Goal: Information Seeking & Learning: Check status

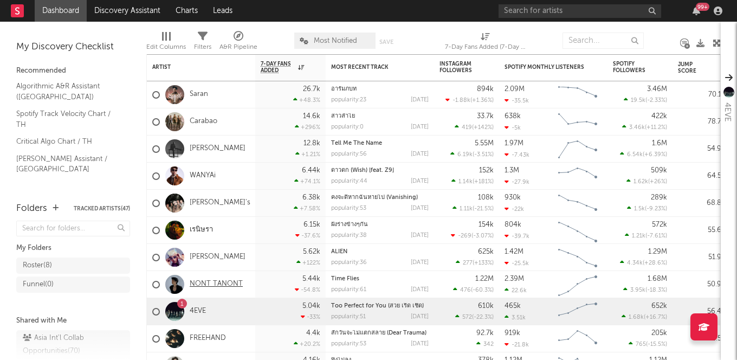
click at [219, 284] on link "NONT TANONT" at bounding box center [216, 284] width 53 height 9
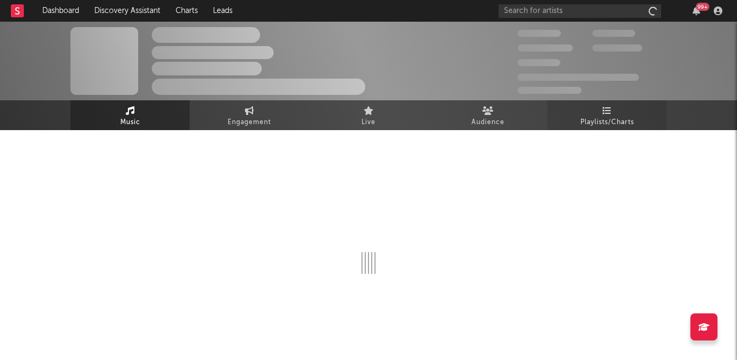
click at [606, 117] on span "Playlists/Charts" at bounding box center [608, 122] width 54 height 13
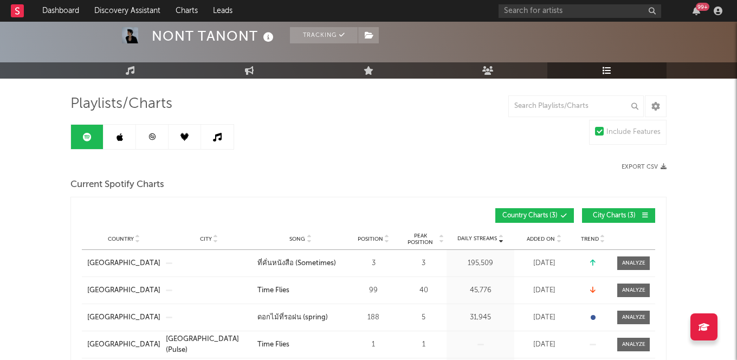
scroll to position [60, 0]
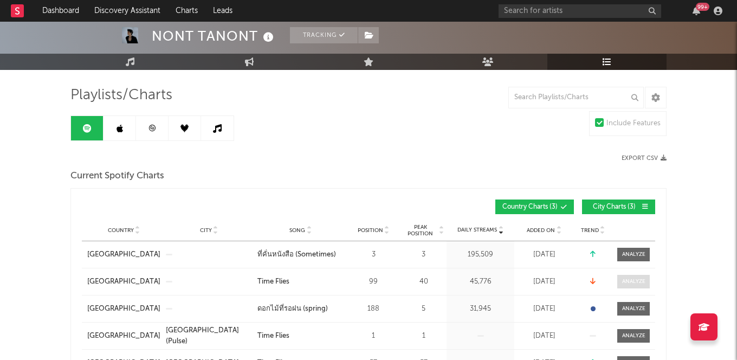
click at [629, 283] on div at bounding box center [634, 282] width 23 height 8
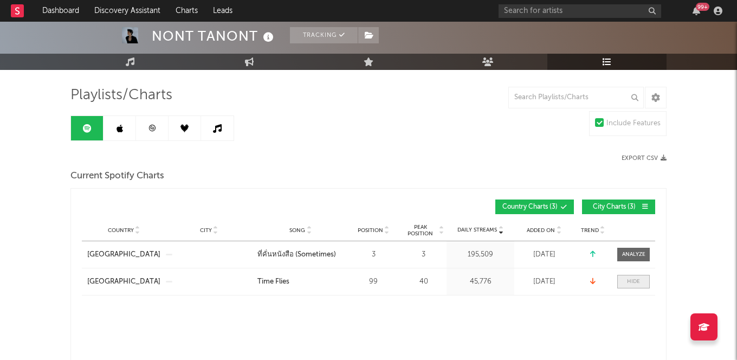
click at [629, 283] on div at bounding box center [633, 282] width 13 height 8
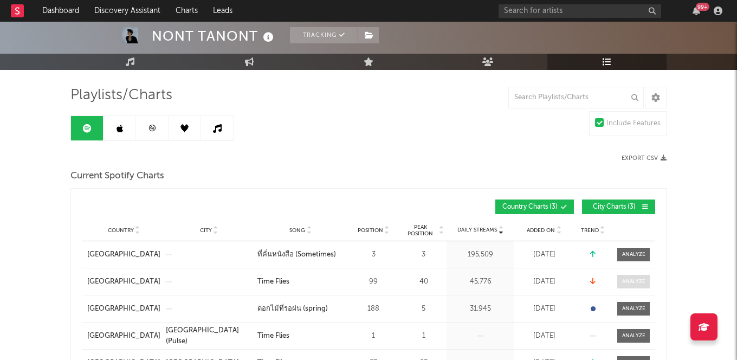
click at [629, 284] on div at bounding box center [634, 282] width 23 height 8
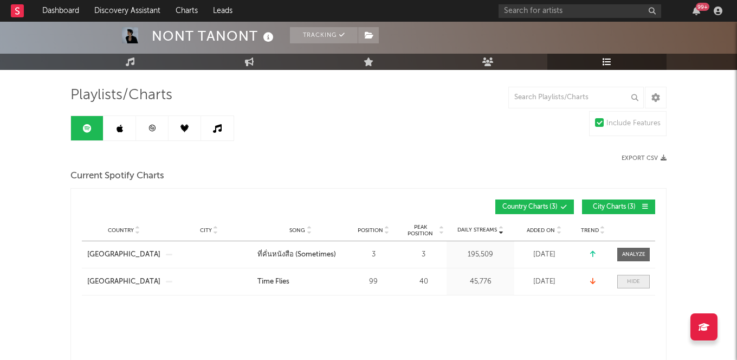
select select "1w"
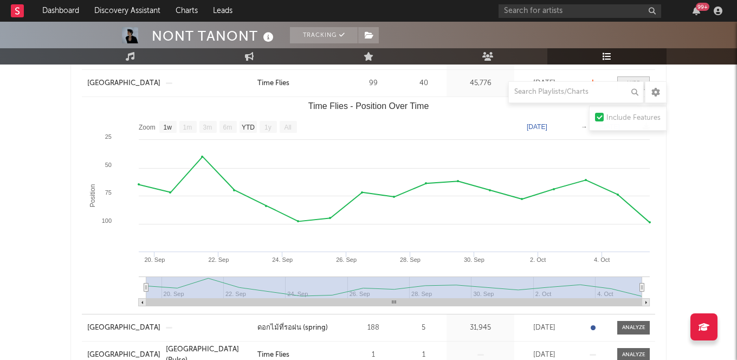
scroll to position [264, 0]
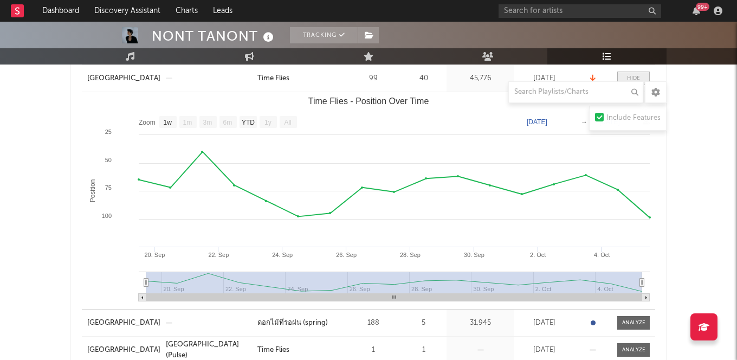
select select "1w"
click at [67, 7] on link "Dashboard" at bounding box center [61, 11] width 52 height 22
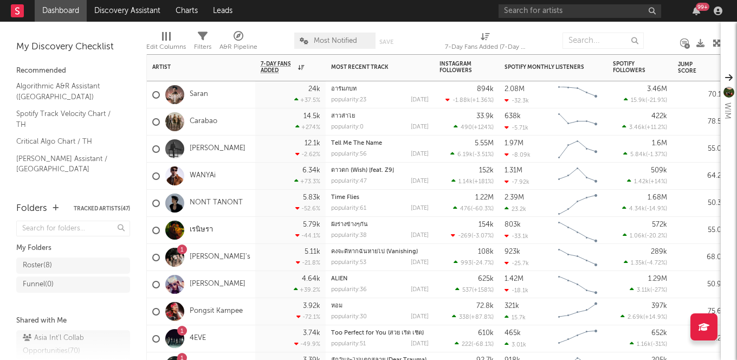
click at [182, 250] on div "1" at bounding box center [182, 250] width 3 height 0
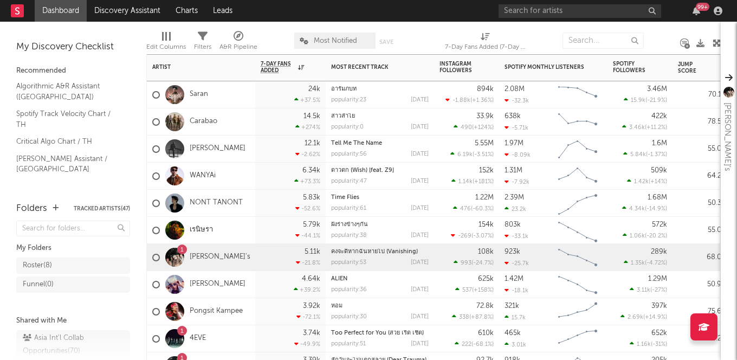
click at [183, 248] on div "1" at bounding box center [182, 250] width 10 height 10
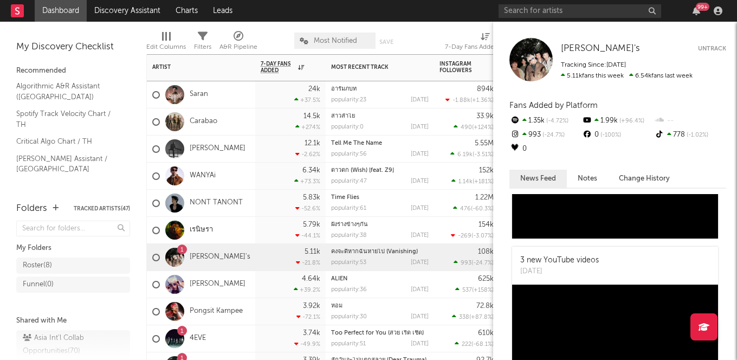
scroll to position [231, 0]
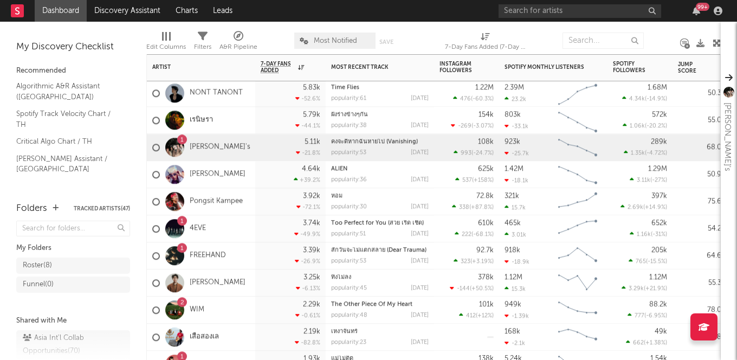
click at [184, 221] on div "1" at bounding box center [182, 221] width 10 height 10
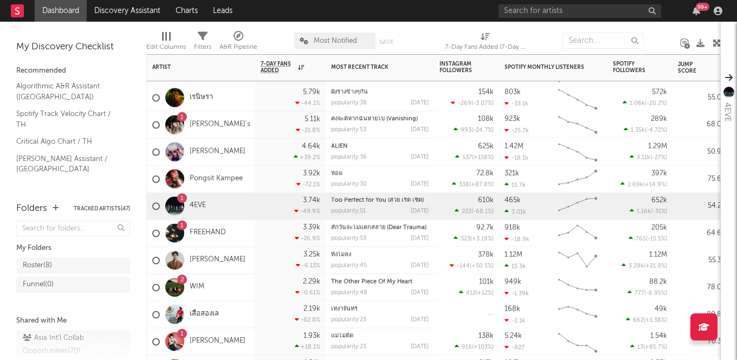
click at [183, 223] on div "1" at bounding box center [182, 225] width 10 height 10
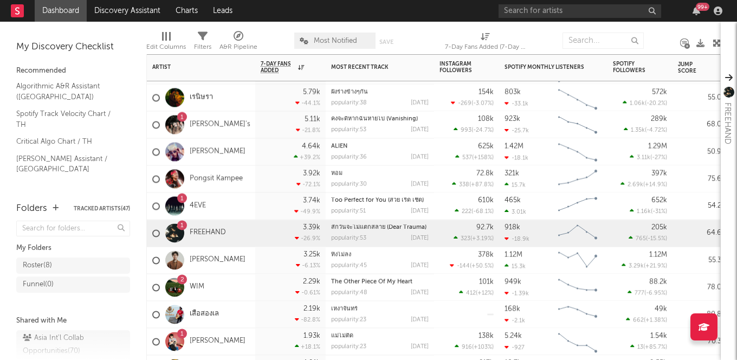
click at [184, 279] on div "2" at bounding box center [182, 279] width 10 height 10
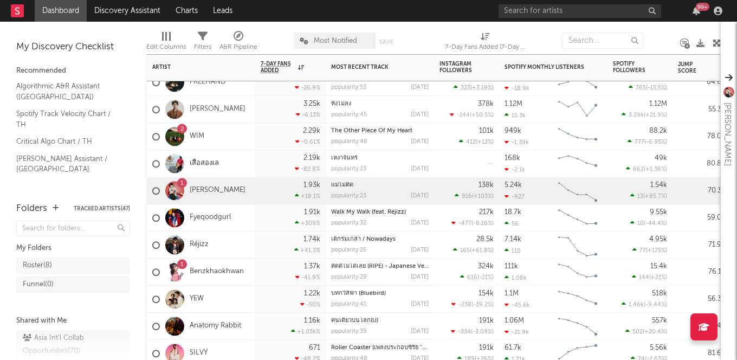
click at [184, 182] on div "1" at bounding box center [182, 183] width 10 height 10
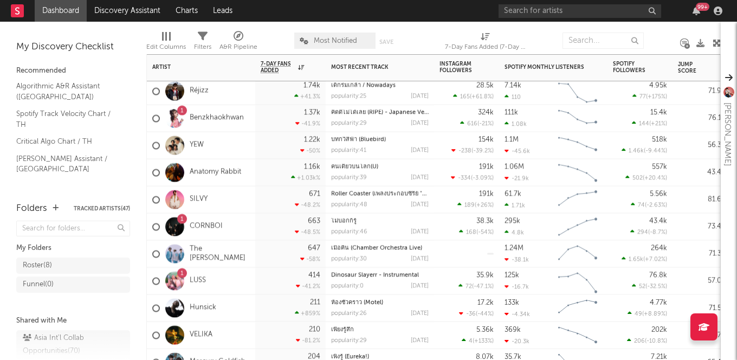
click at [183, 219] on div "1" at bounding box center [182, 219] width 10 height 10
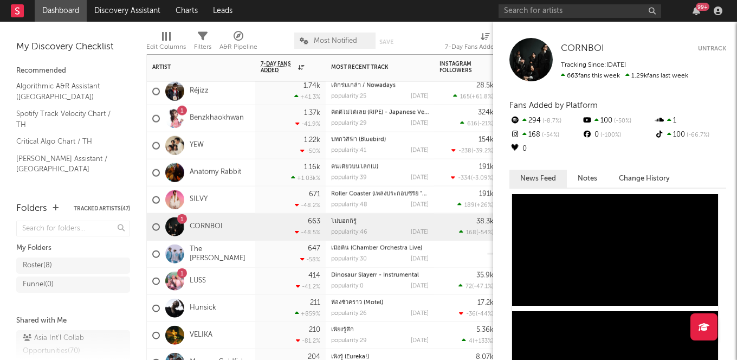
scroll to position [336, 0]
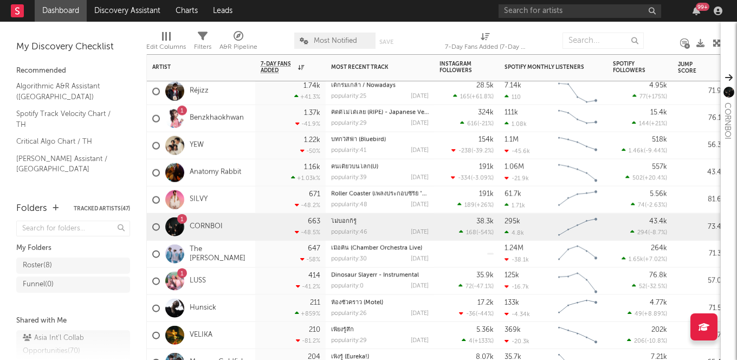
click at [182, 274] on div "1" at bounding box center [182, 274] width 3 height 0
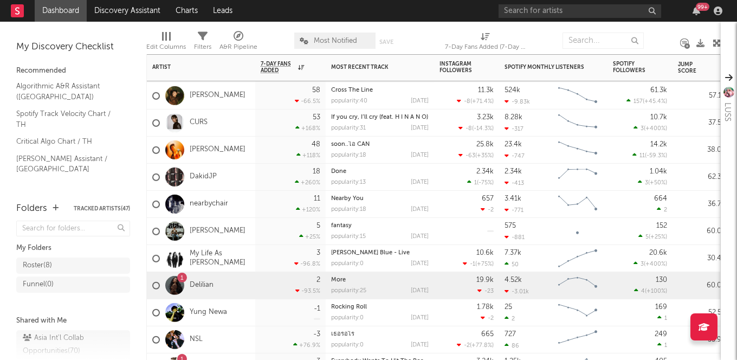
click at [184, 275] on div "1" at bounding box center [182, 278] width 10 height 10
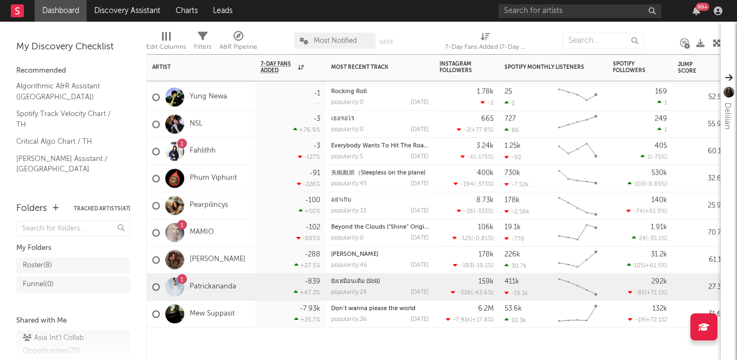
click at [182, 280] on div "1" at bounding box center [182, 280] width 3 height 0
